Goal: Obtain resource: Obtain resource

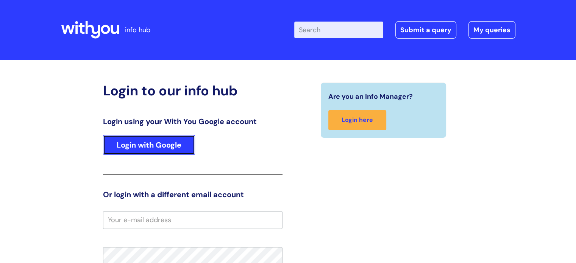
click at [170, 146] on link "Login with Google" at bounding box center [149, 145] width 92 height 20
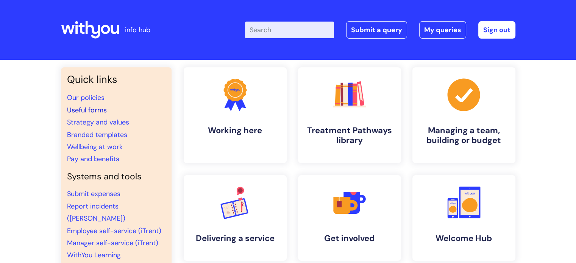
click at [95, 108] on link "Useful forms" at bounding box center [87, 110] width 40 height 9
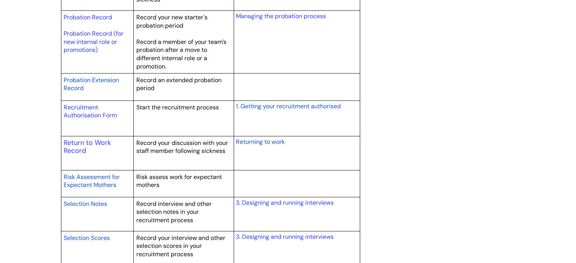
scroll to position [1113, 0]
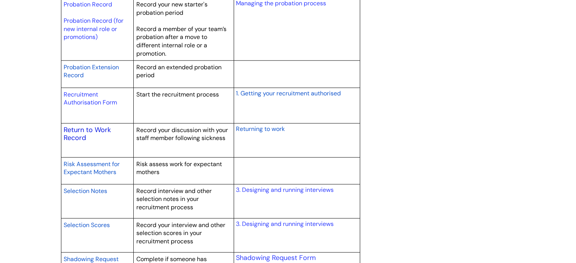
click at [97, 131] on link "Return to Work Record" at bounding box center [87, 133] width 47 height 17
